Goal: Transaction & Acquisition: Obtain resource

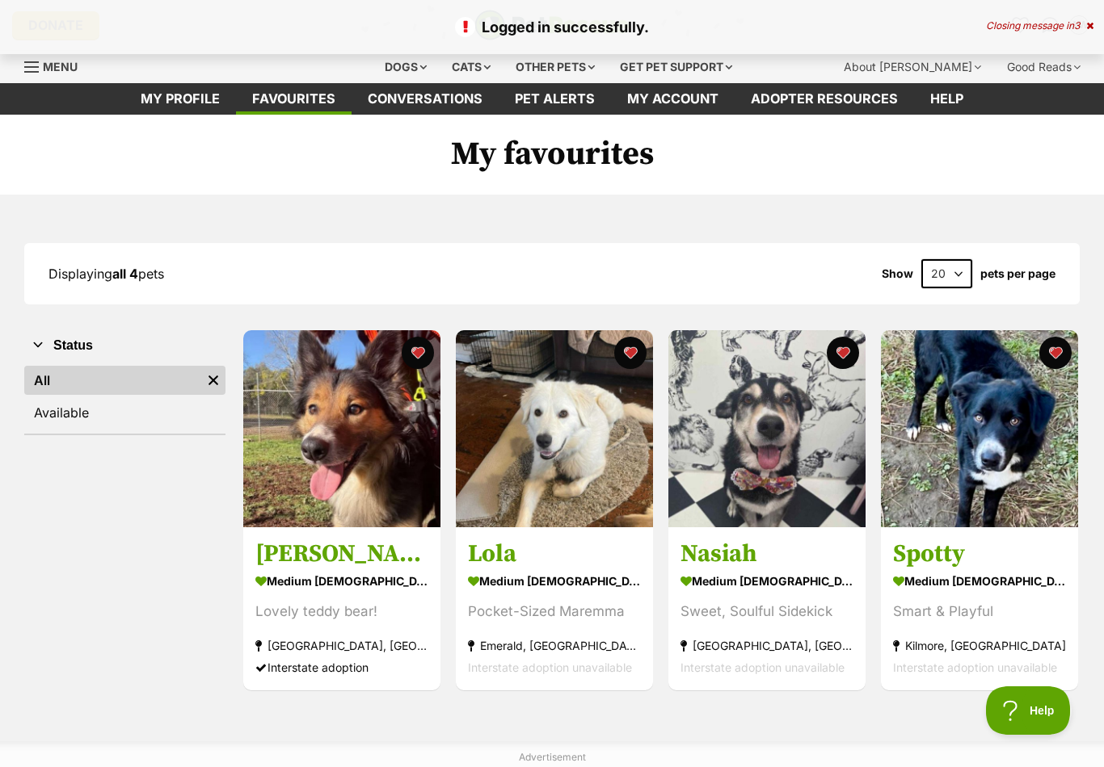
click at [381, 457] on img at bounding box center [341, 428] width 197 height 197
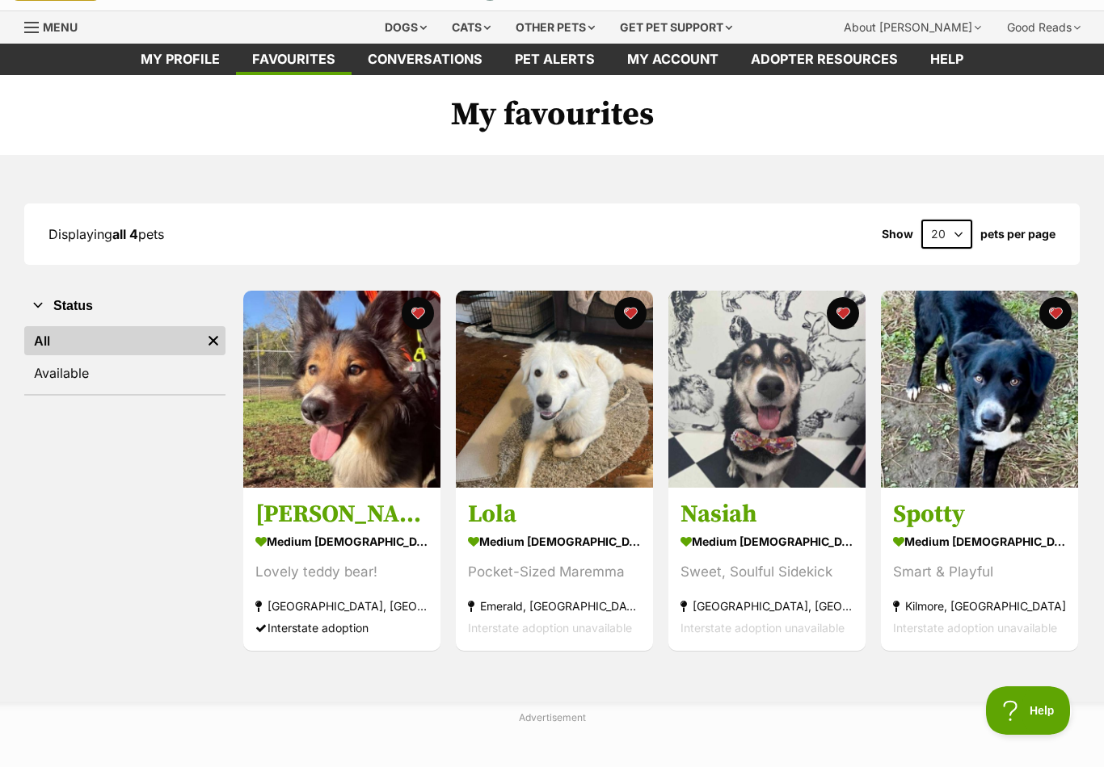
click at [329, 374] on img at bounding box center [341, 389] width 197 height 197
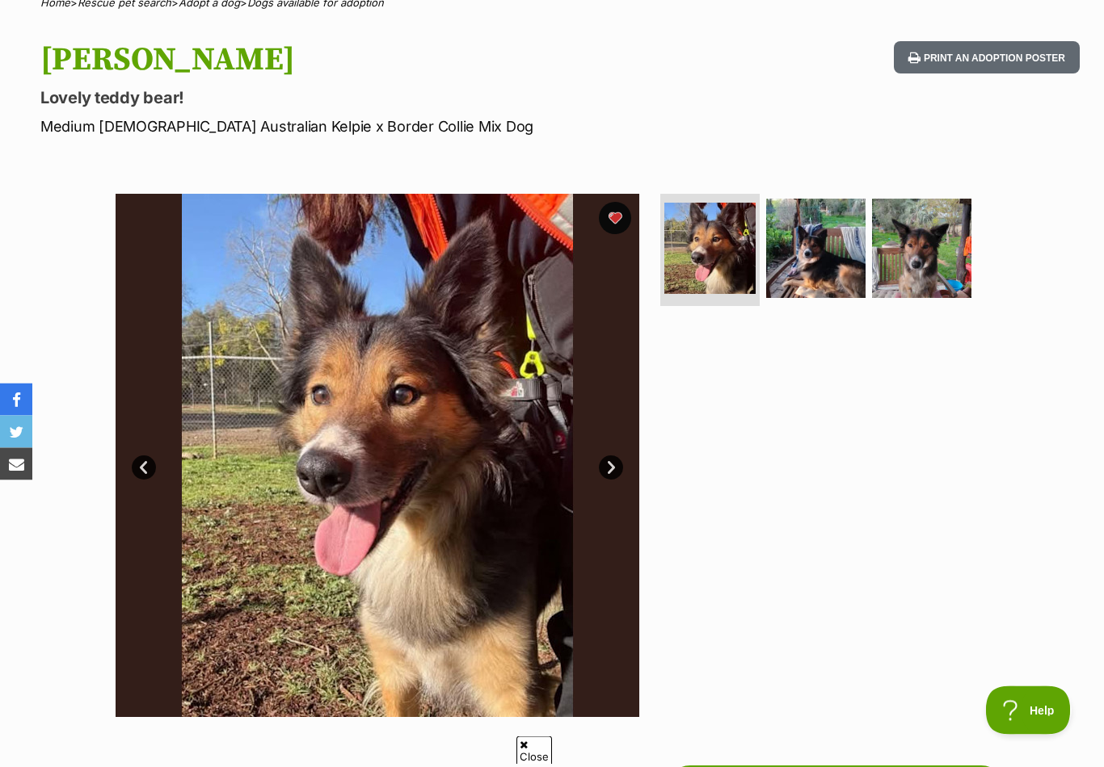
scroll to position [142, 0]
click at [706, 271] on img at bounding box center [709, 248] width 91 height 91
click at [832, 264] on img at bounding box center [815, 248] width 99 height 99
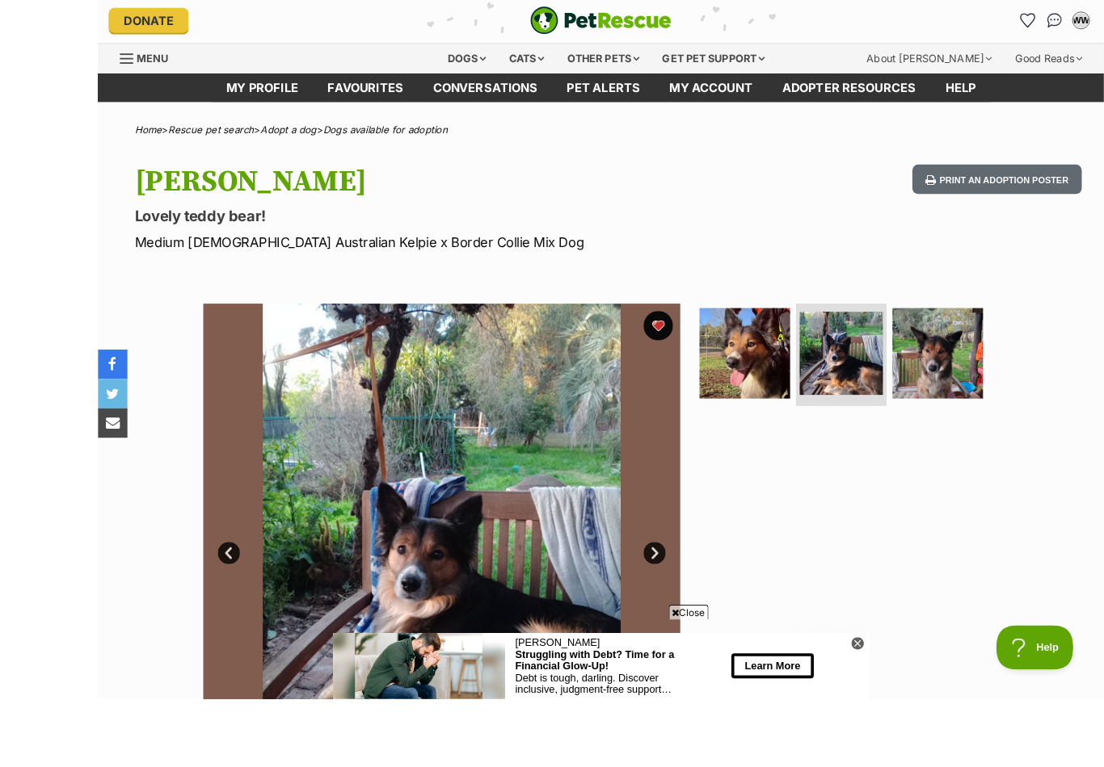
scroll to position [170, 0]
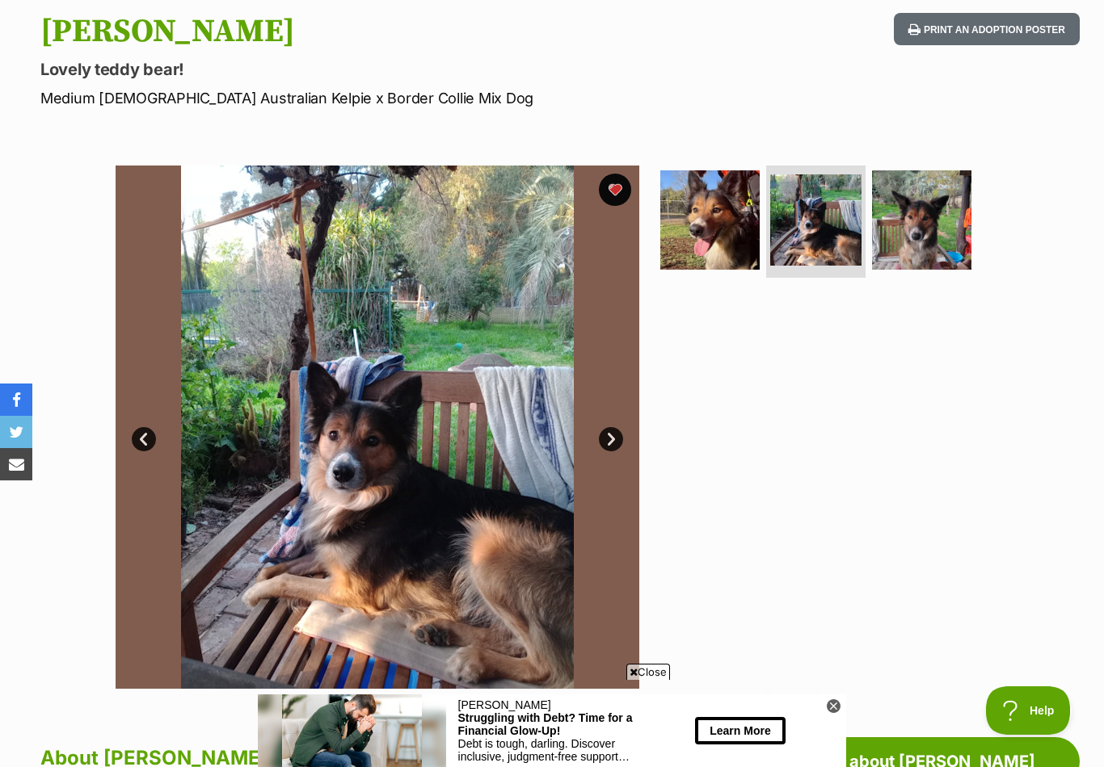
click at [932, 235] on img at bounding box center [921, 219] width 99 height 99
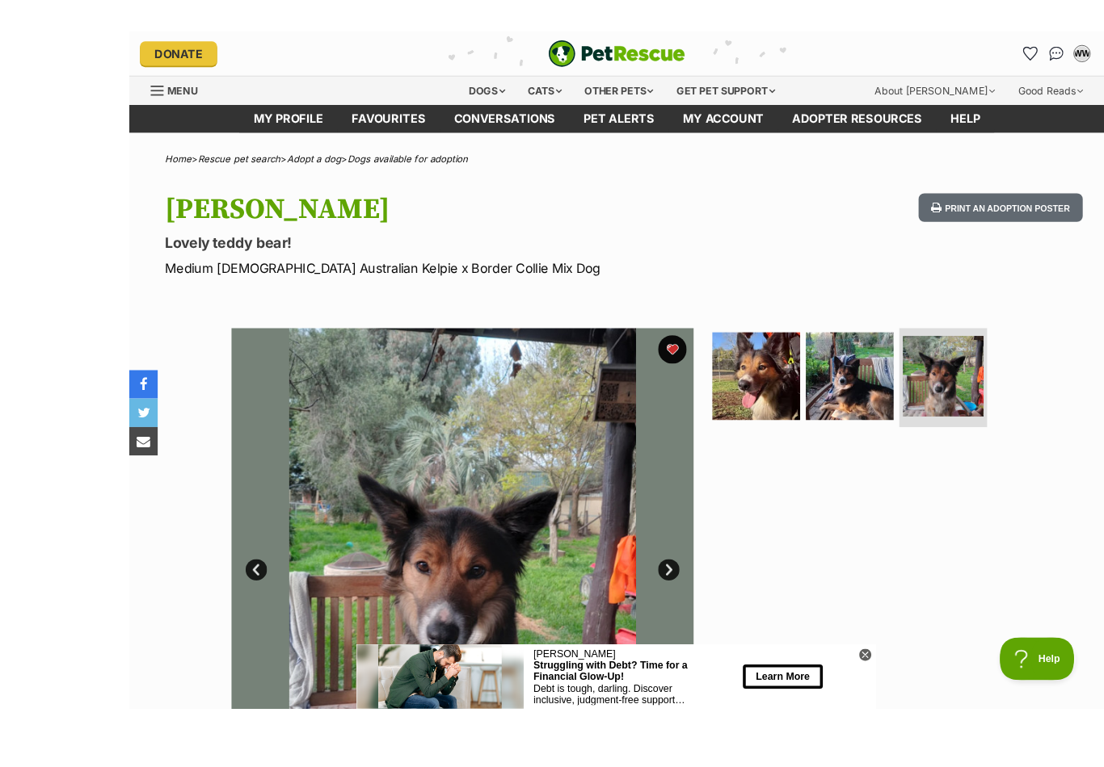
scroll to position [155, 0]
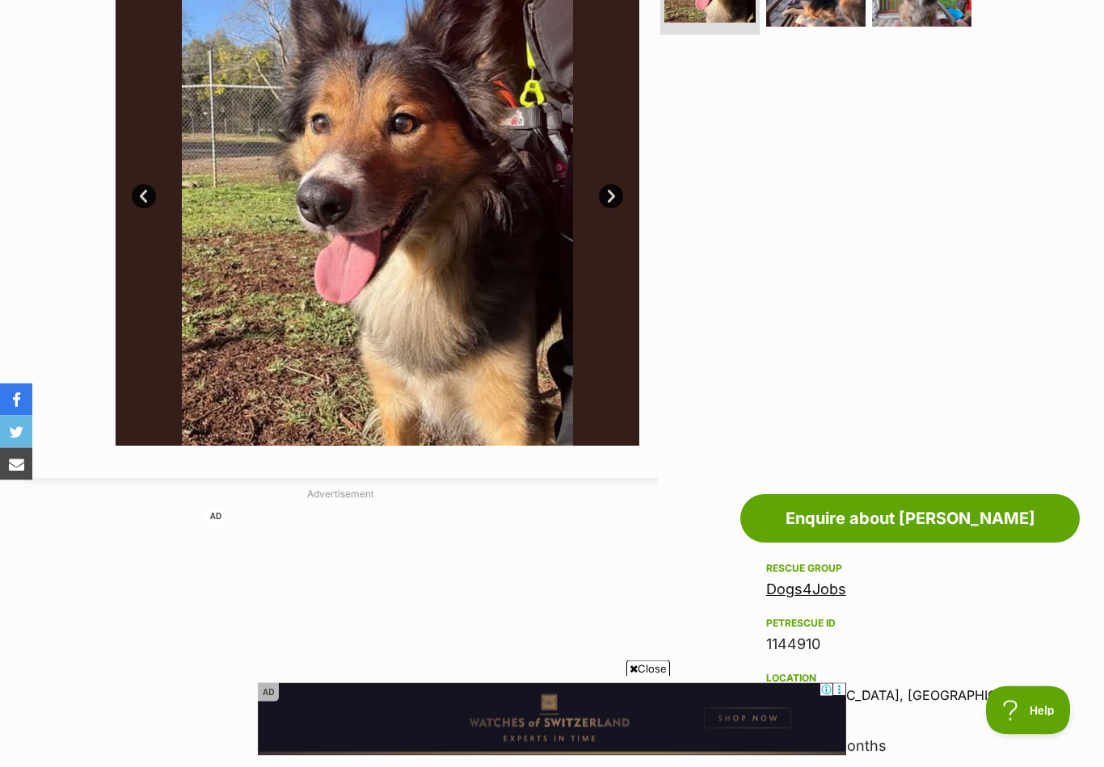
scroll to position [168, 0]
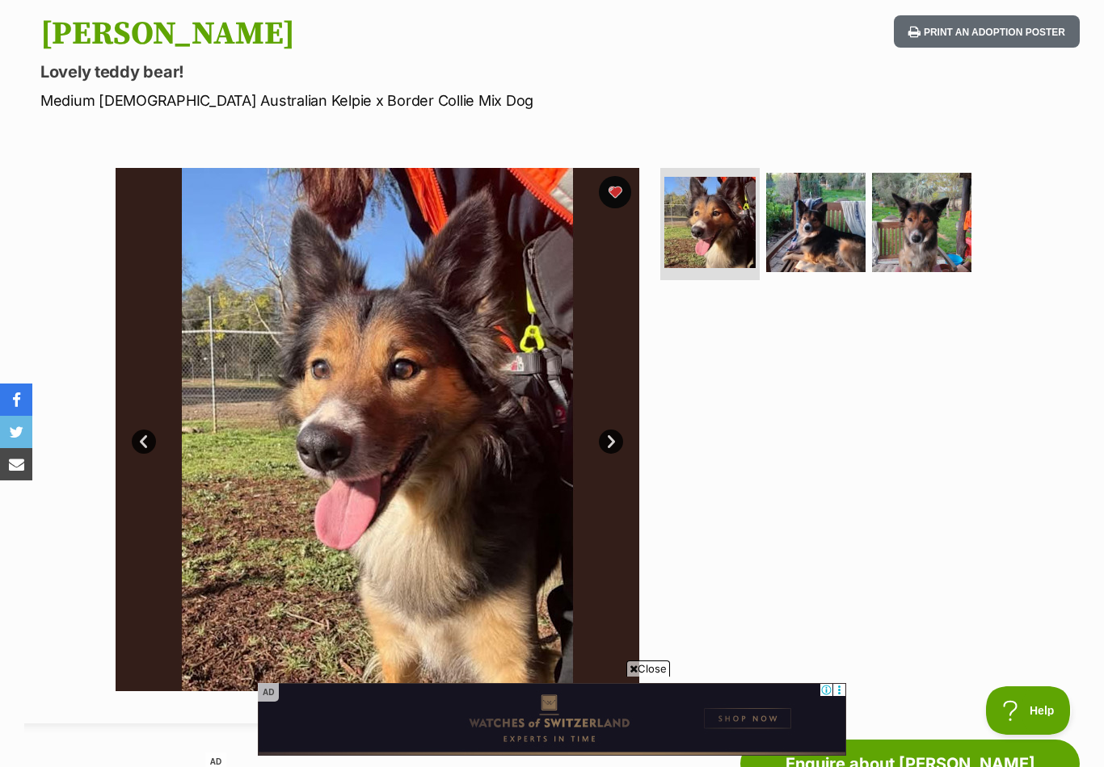
click at [612, 435] on link "Next" at bounding box center [611, 442] width 24 height 24
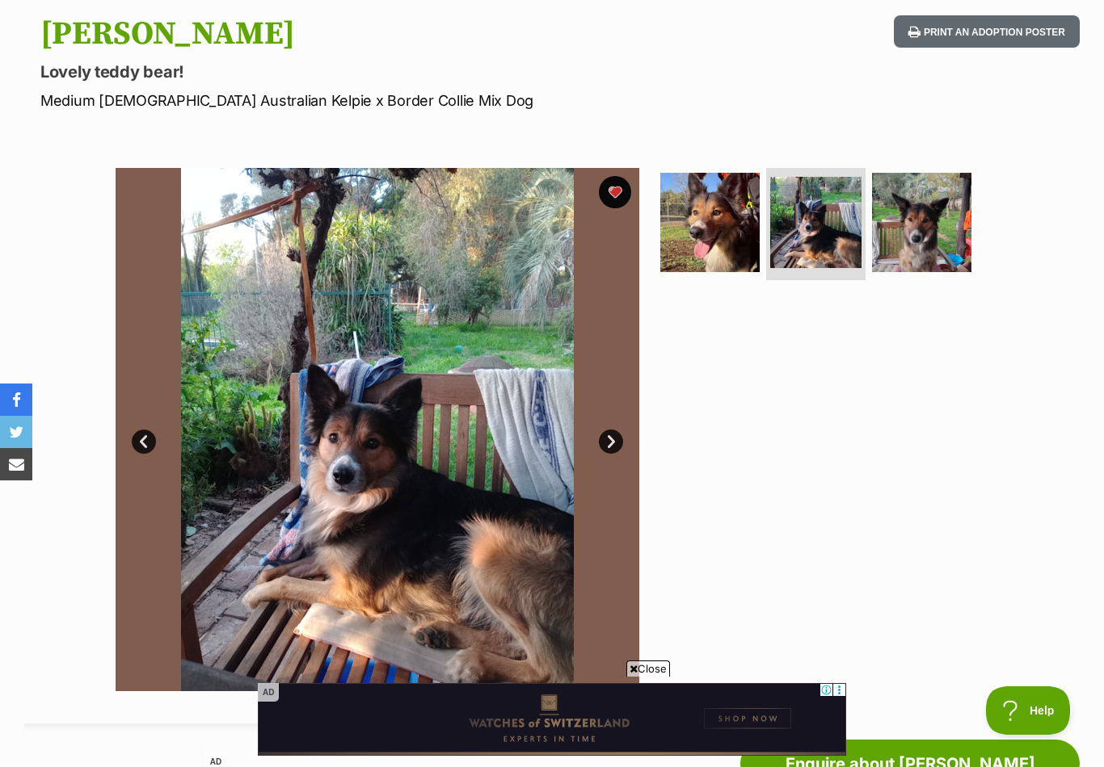
click at [613, 434] on link "Next" at bounding box center [611, 442] width 24 height 24
